Goal: Task Accomplishment & Management: Use online tool/utility

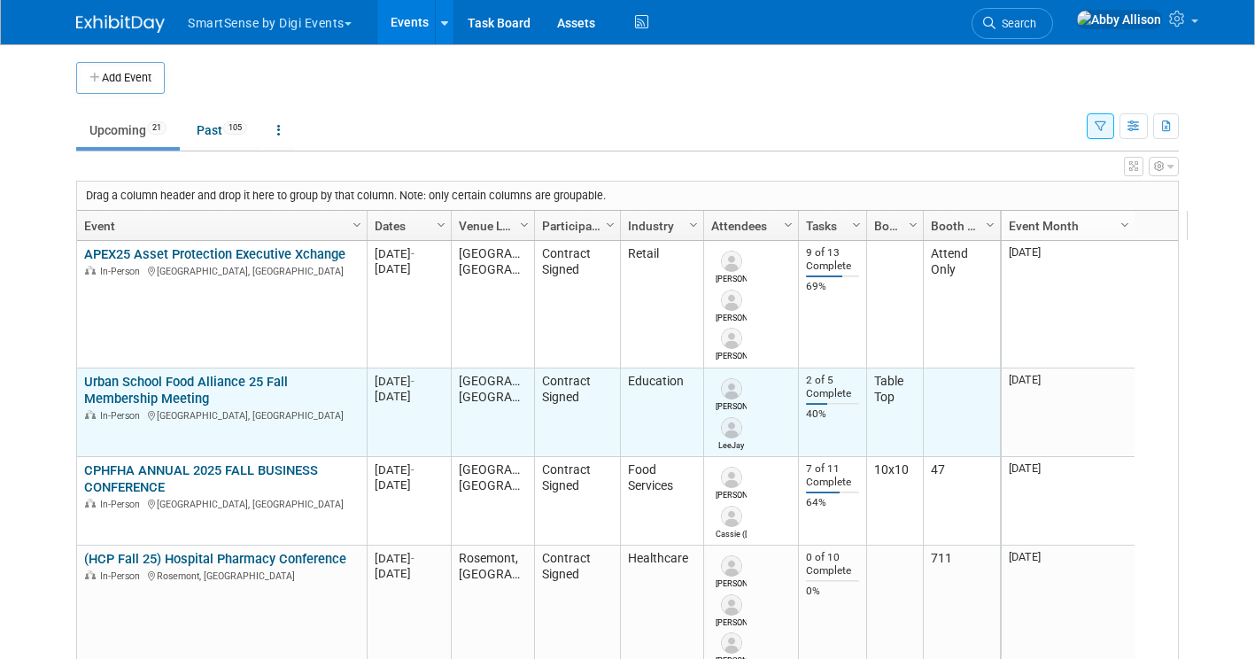
click at [134, 382] on link "Urban School Food Alliance 25 Fall Membership Meeting" at bounding box center [186, 390] width 204 height 33
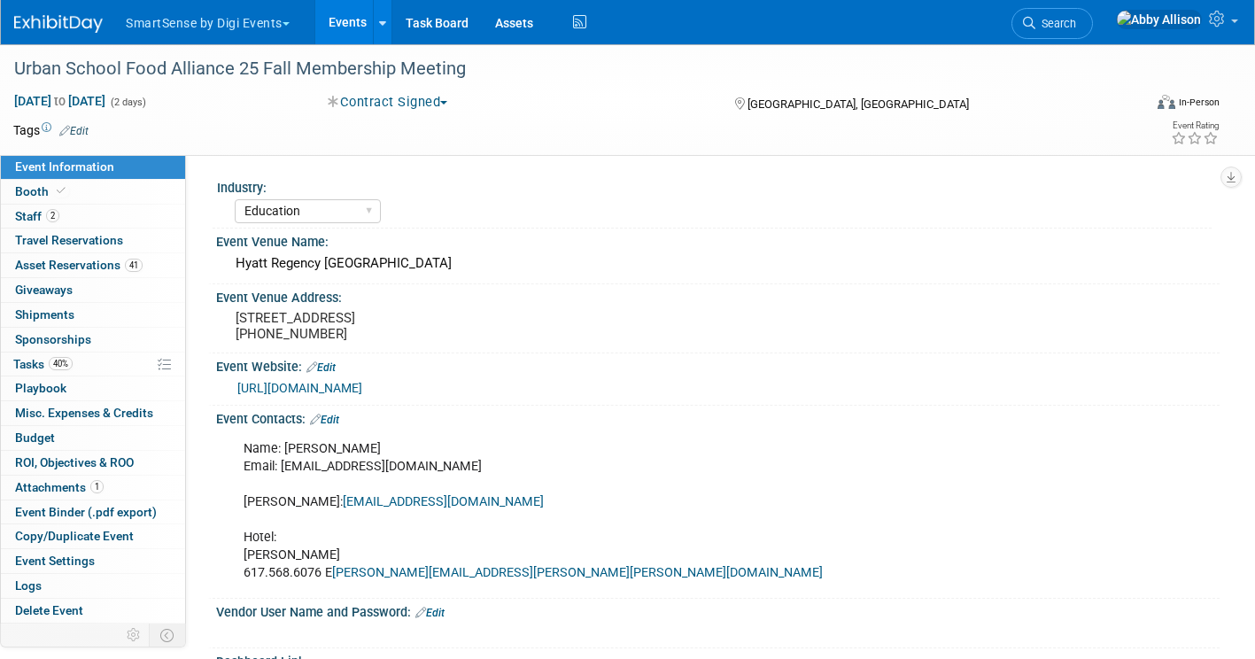
select select "Education"
click at [82, 255] on link "41 Asset Reservations 41" at bounding box center [93, 265] width 184 height 24
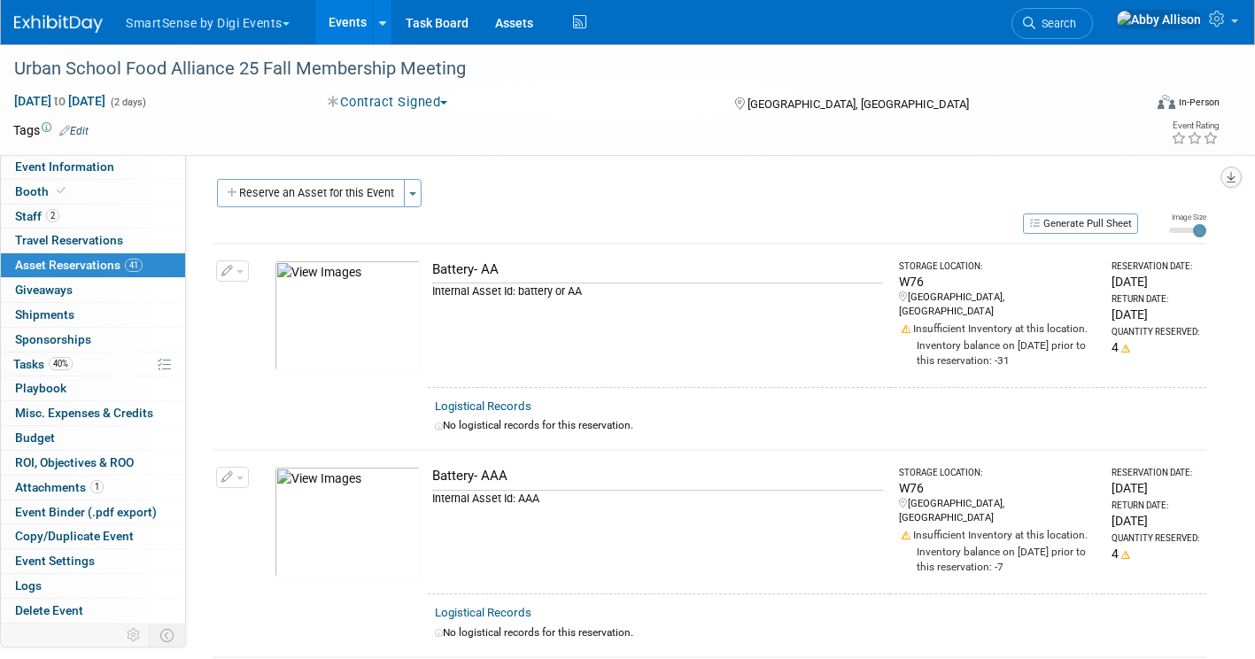
click at [1221, 173] on button "button" at bounding box center [1230, 176] width 21 height 21
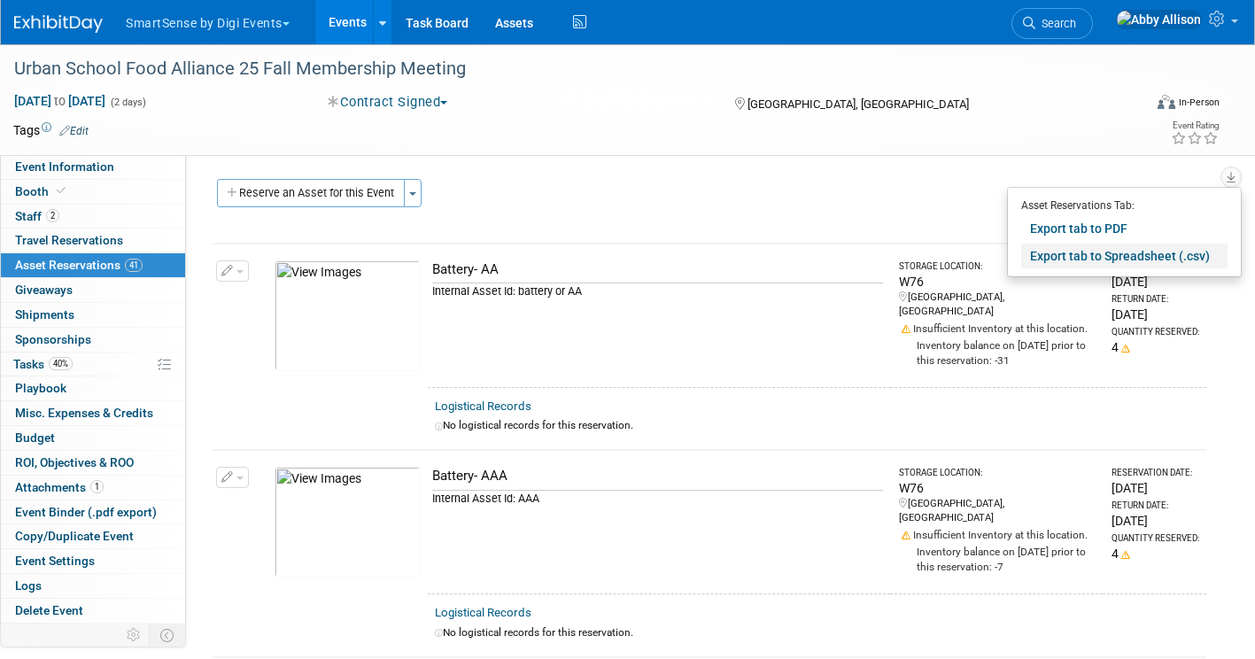
click at [1110, 261] on link "Export tab to Spreadsheet (.csv)" at bounding box center [1124, 255] width 206 height 25
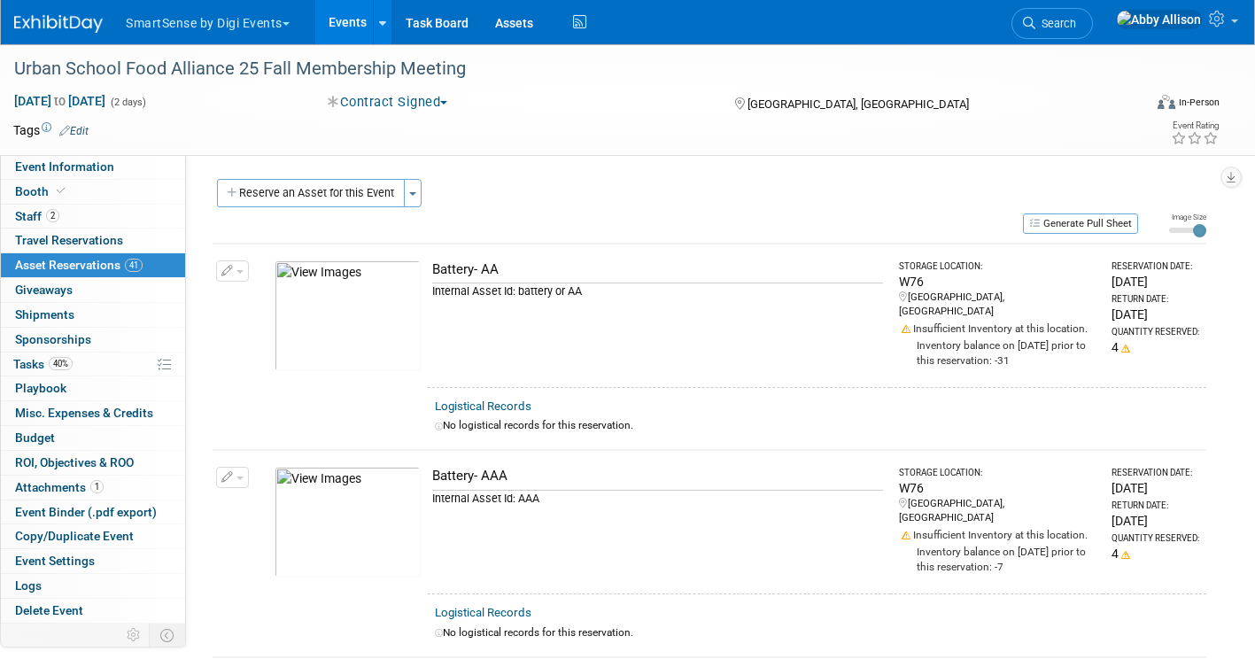
click at [1217, 290] on div "Industry: All Education Convenience Stores Costumer Connects Food Services Groc…" at bounding box center [702, 389] width 1033 height 468
click at [1093, 230] on button "Generate Pull Sheet" at bounding box center [1080, 223] width 115 height 20
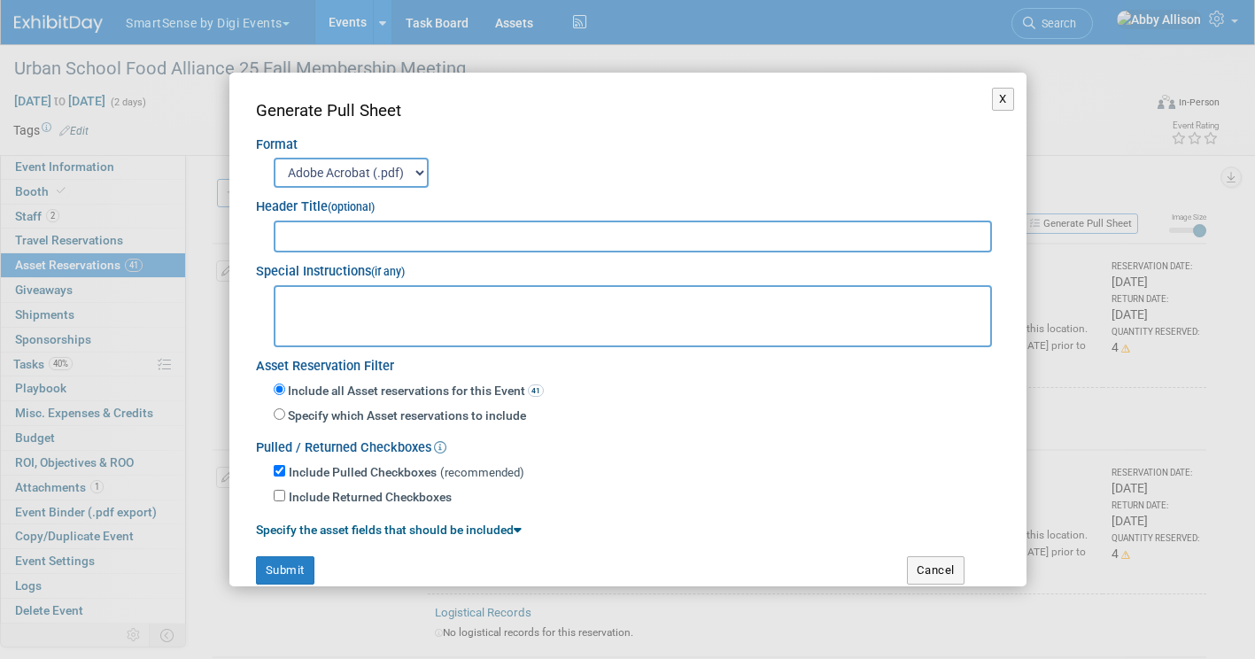
click at [386, 178] on select "Adobe Acrobat (.pdf) MS-Word (.docx)" at bounding box center [351, 173] width 155 height 30
select select "docx"
click at [274, 158] on select "Adobe Acrobat (.pdf) MS-Word (.docx)" at bounding box center [351, 173] width 155 height 30
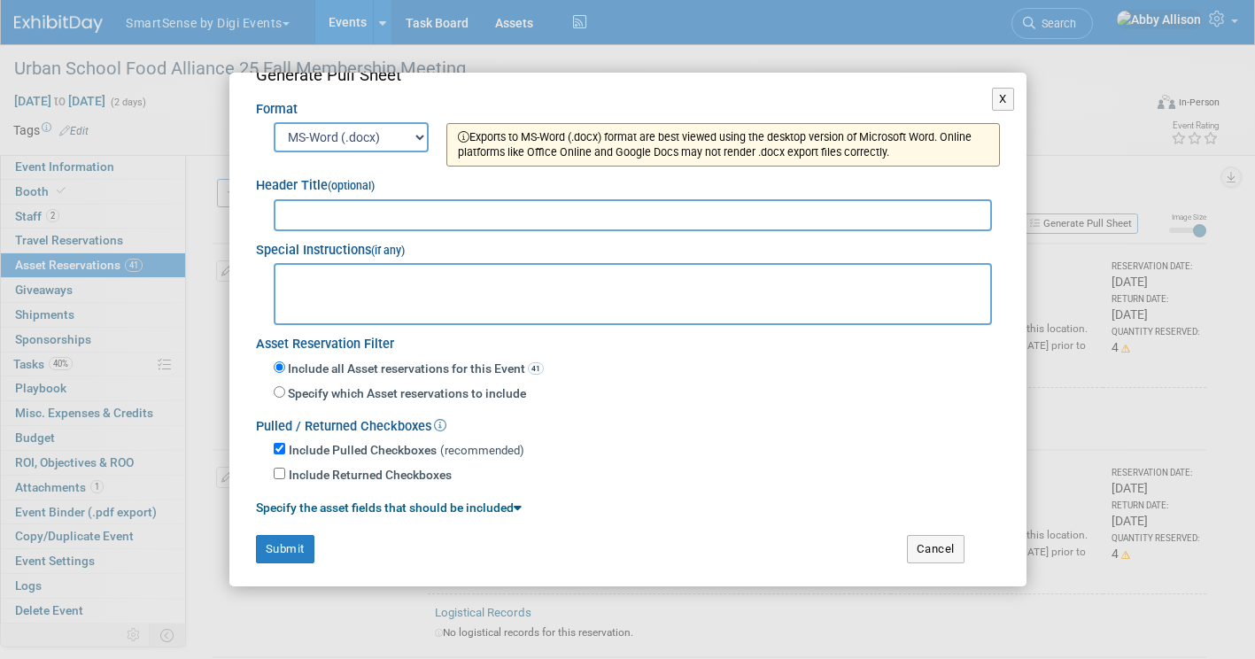
scroll to position [36, 0]
click at [295, 551] on button "Submit" at bounding box center [285, 548] width 58 height 28
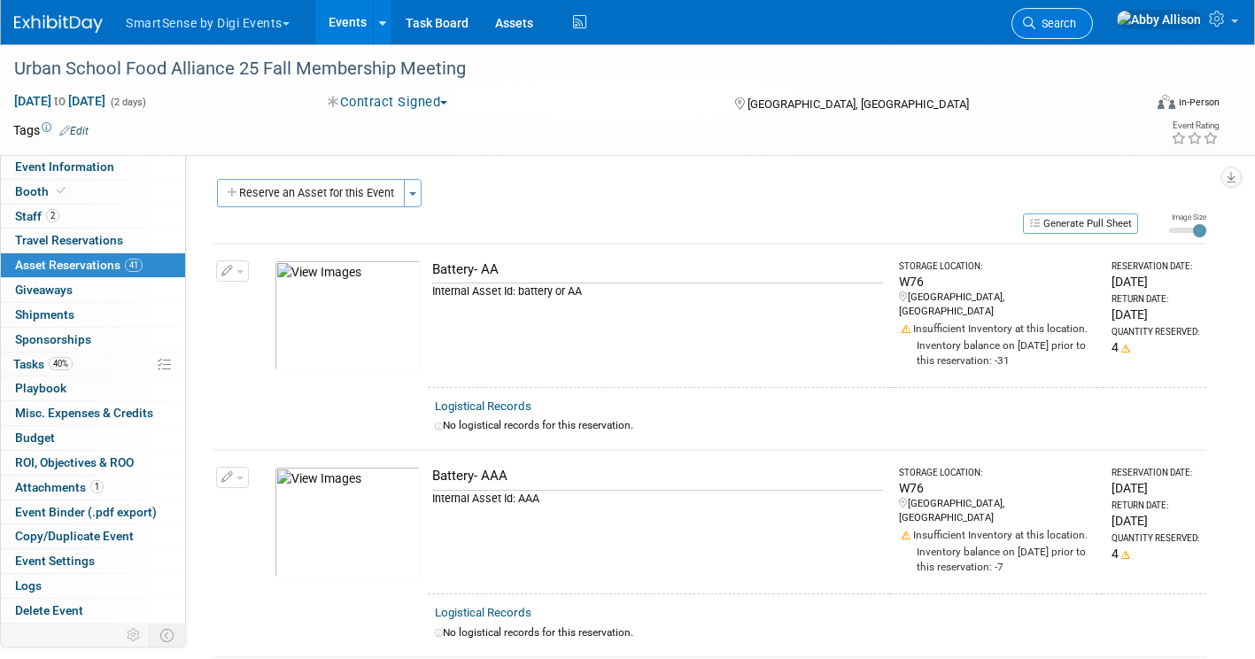
click at [1076, 28] on span "Search" at bounding box center [1055, 23] width 41 height 13
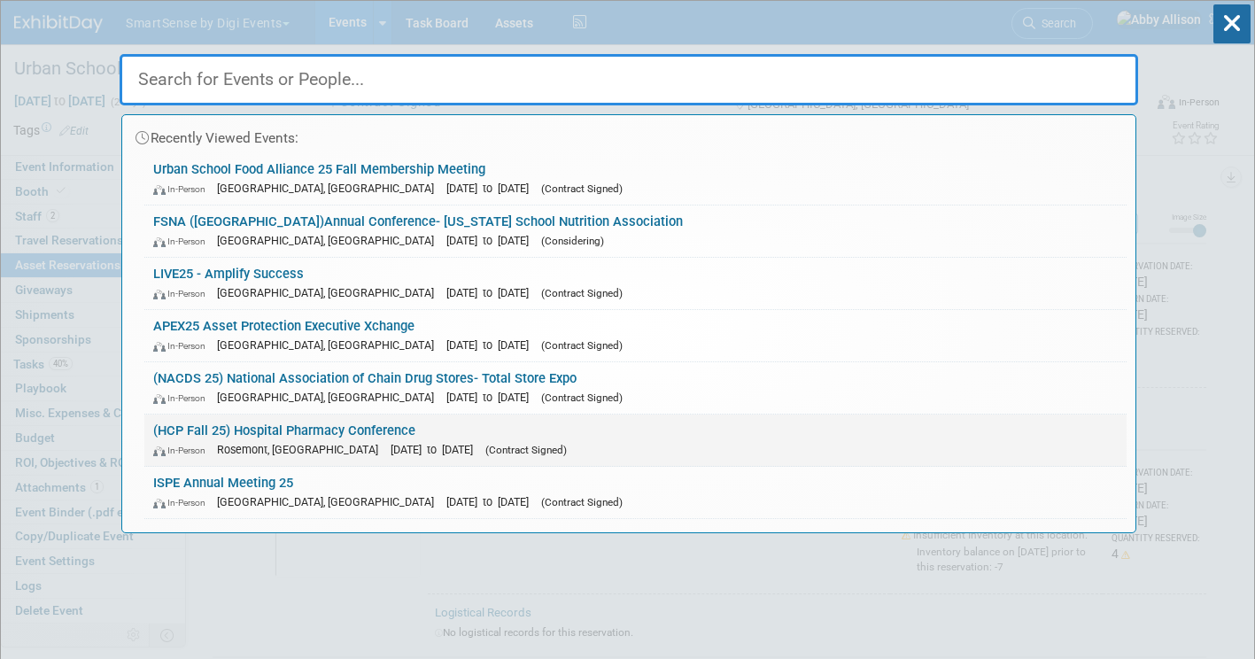
click at [301, 426] on link "(HCP Fall 25) Hospital Pharmacy Conference In-Person Rosemont, IL Sep 29, 2025 …" at bounding box center [635, 439] width 982 height 51
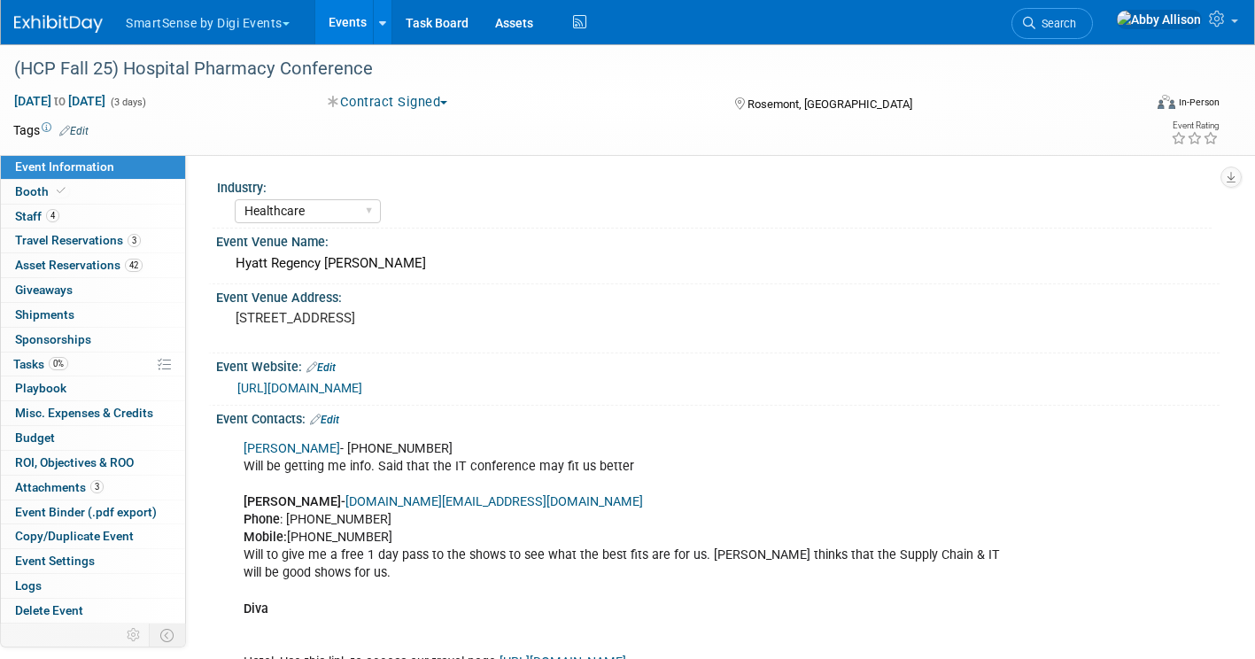
select select "Healthcare"
click at [65, 259] on span "Asset Reservations 42" at bounding box center [78, 265] width 127 height 14
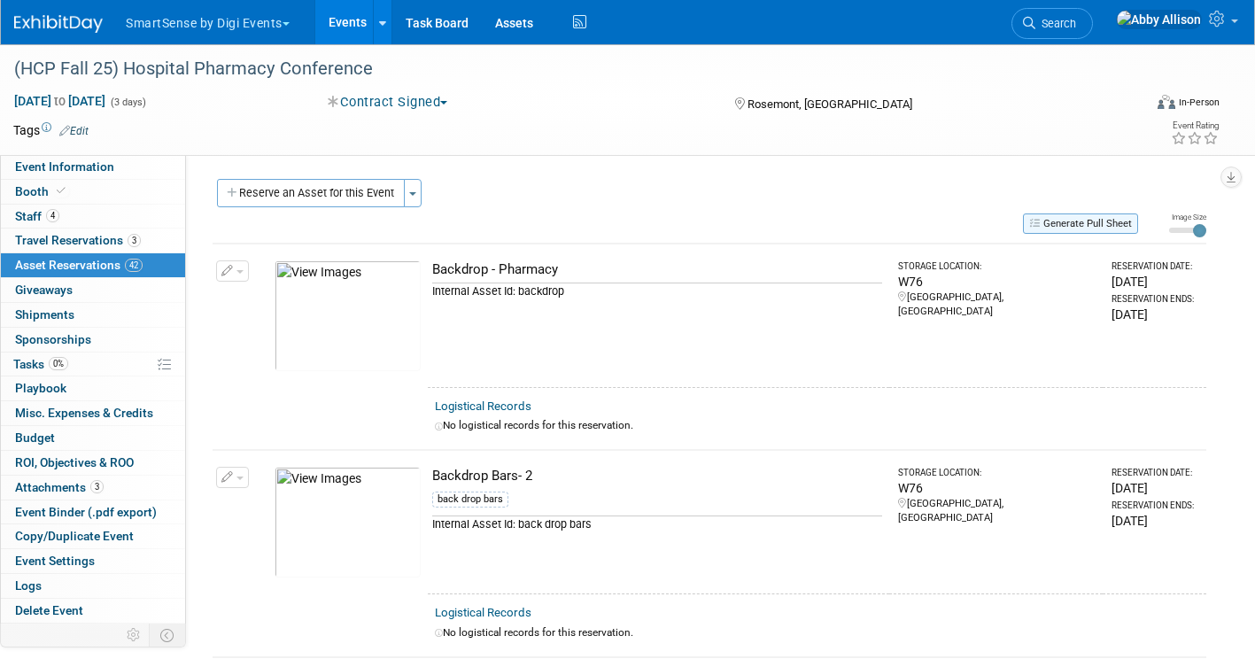
click at [1050, 222] on button "Generate Pull Sheet" at bounding box center [1080, 223] width 115 height 20
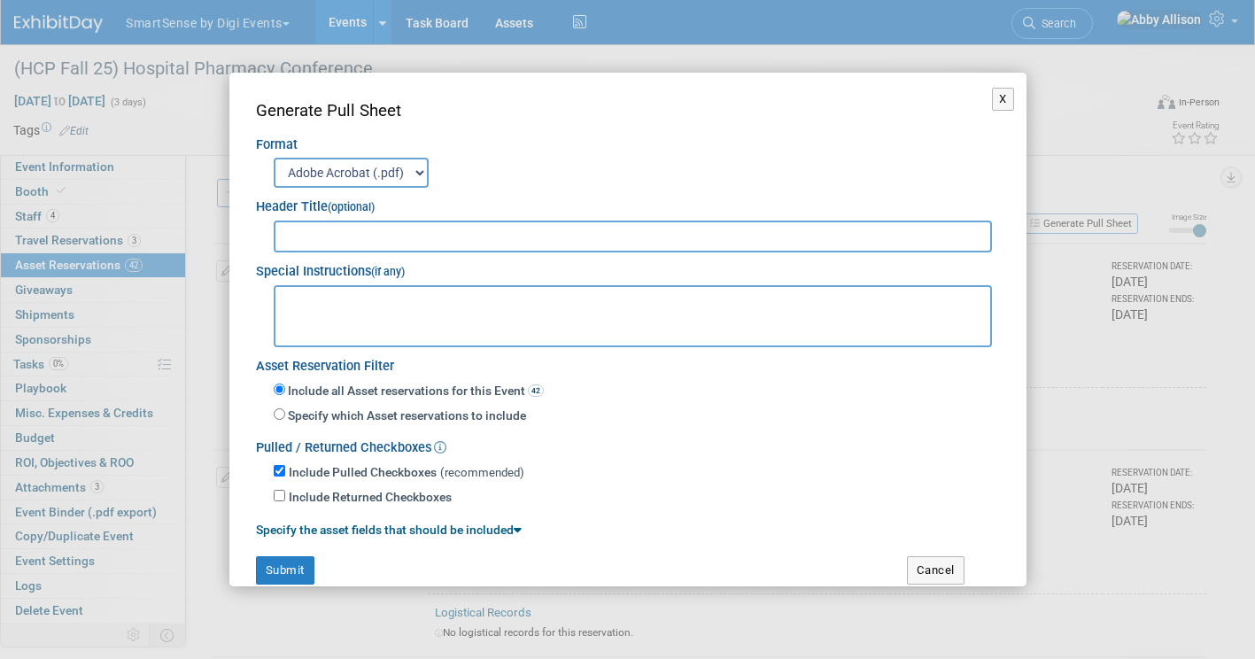
click at [355, 171] on select "Adobe Acrobat (.pdf) MS-Word (.docx)" at bounding box center [351, 173] width 155 height 30
select select "docx"
click at [274, 158] on select "Adobe Acrobat (.pdf) MS-Word (.docx)" at bounding box center [351, 173] width 155 height 30
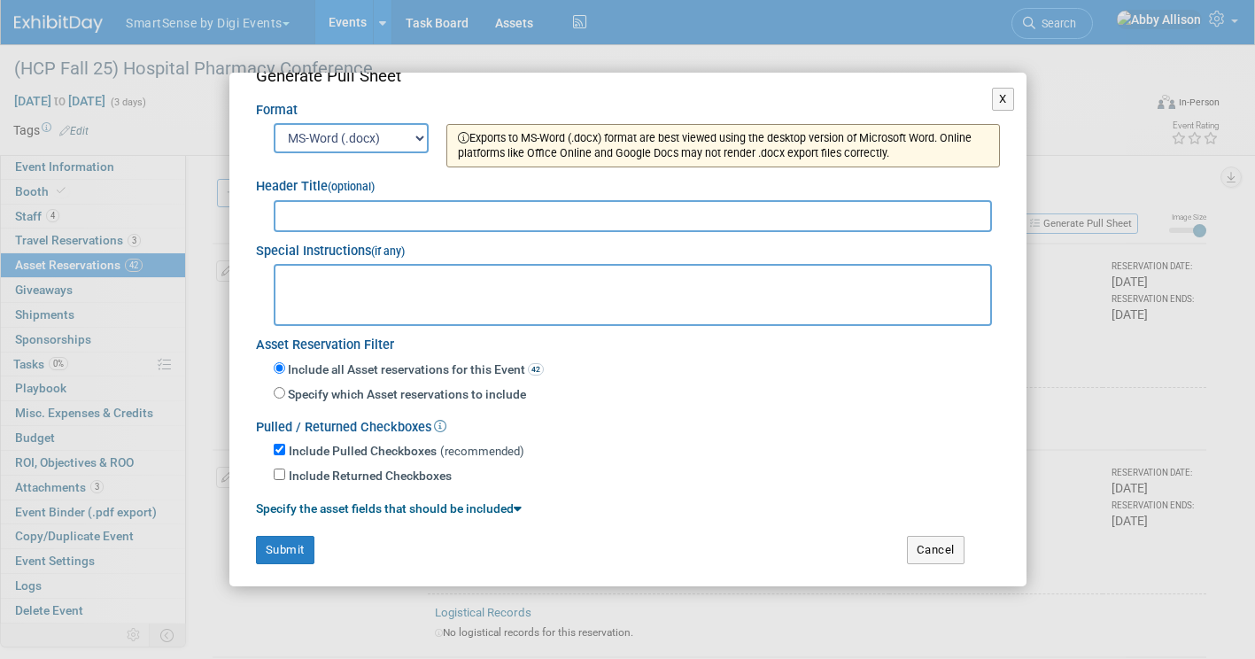
scroll to position [36, 0]
click at [289, 545] on button "Submit" at bounding box center [285, 548] width 58 height 28
